Goal: Information Seeking & Learning: Learn about a topic

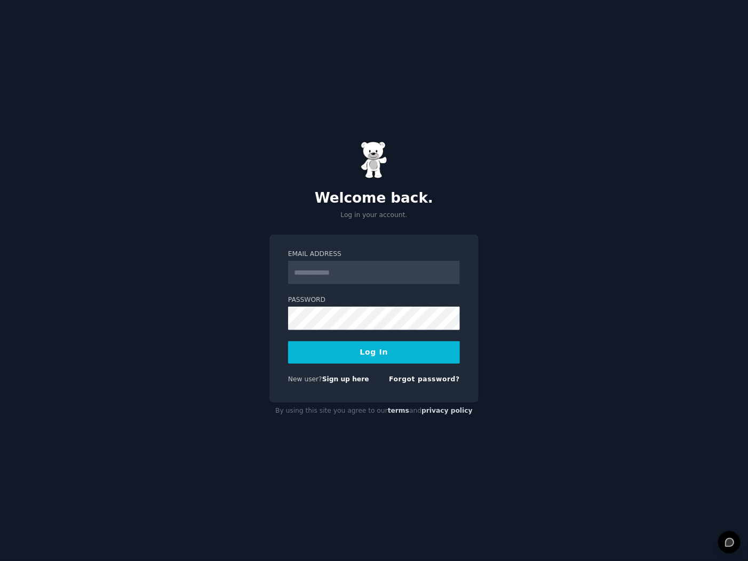
click at [350, 272] on input "Email Address" at bounding box center [374, 272] width 172 height 23
click at [352, 277] on input "Email Address" at bounding box center [374, 272] width 172 height 23
type input "**********"
click at [405, 358] on button "Log In" at bounding box center [374, 353] width 172 height 22
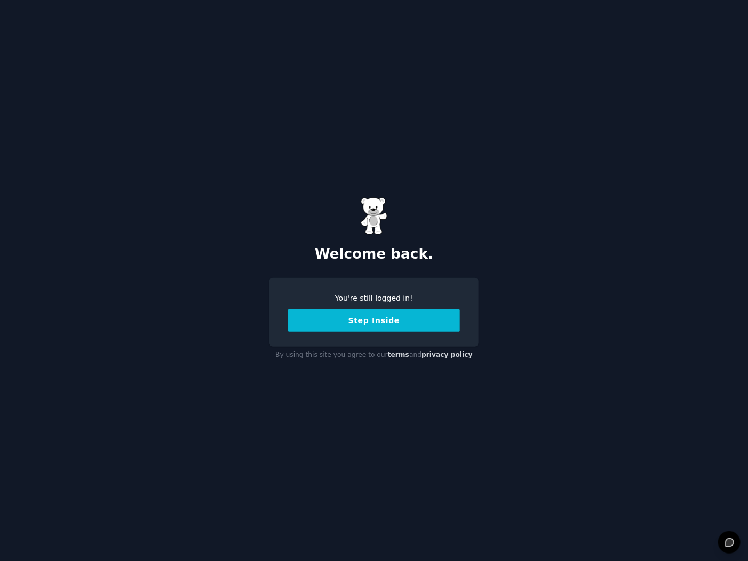
click at [406, 324] on button "Step Inside" at bounding box center [374, 321] width 172 height 22
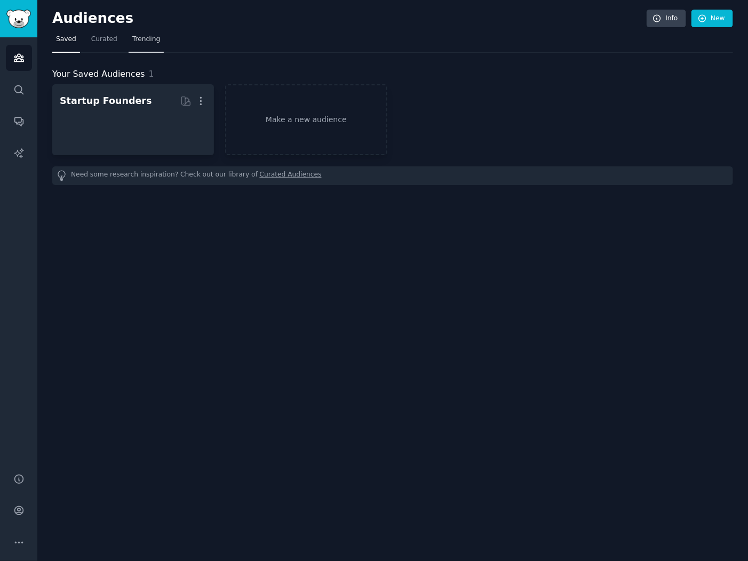
click at [149, 45] on link "Trending" at bounding box center [146, 42] width 35 height 22
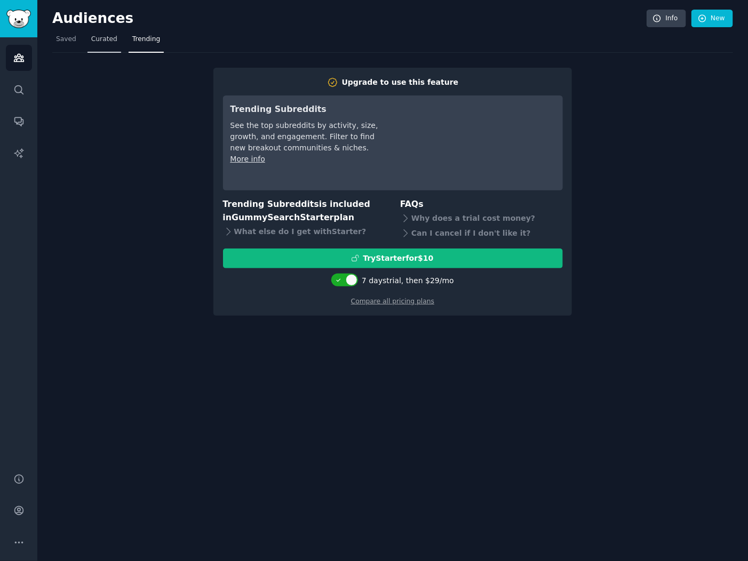
click at [91, 35] on span "Curated" at bounding box center [104, 40] width 26 height 10
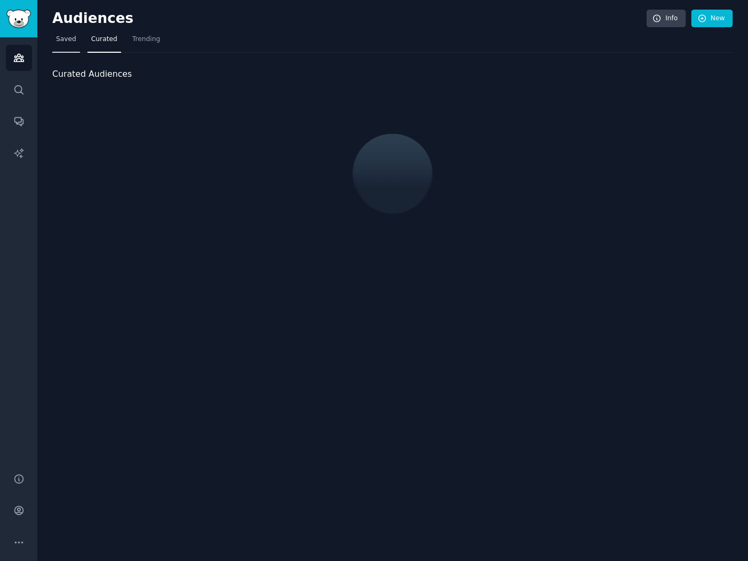
click at [67, 39] on span "Saved" at bounding box center [66, 40] width 20 height 10
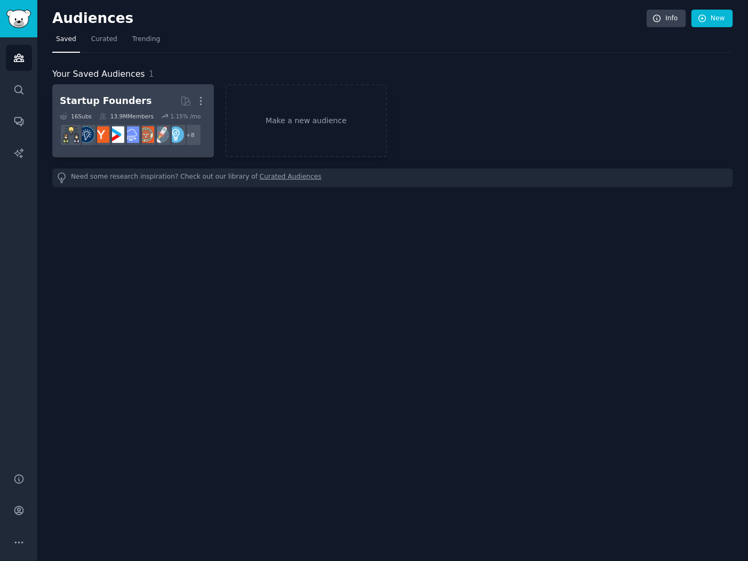
click at [112, 106] on div "Startup Founders" at bounding box center [106, 100] width 92 height 13
